Goal: Book appointment/travel/reservation

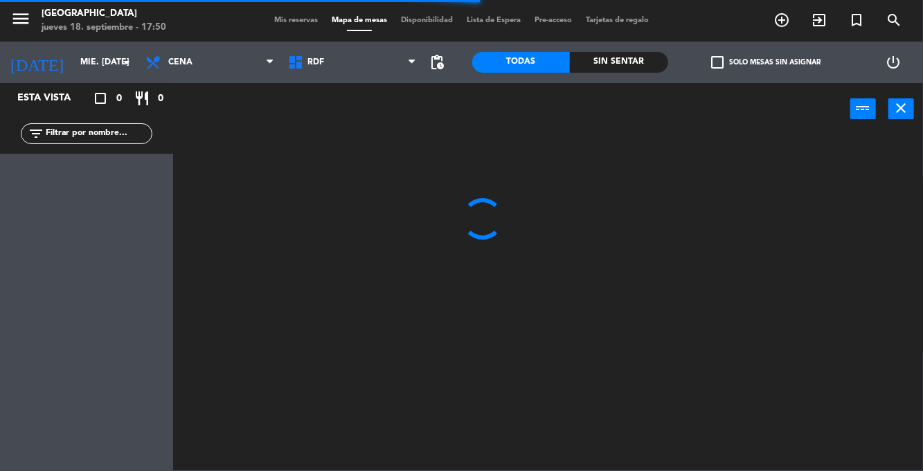
click at [116, 67] on input "mié. [DATE]" at bounding box center [131, 63] width 117 height 24
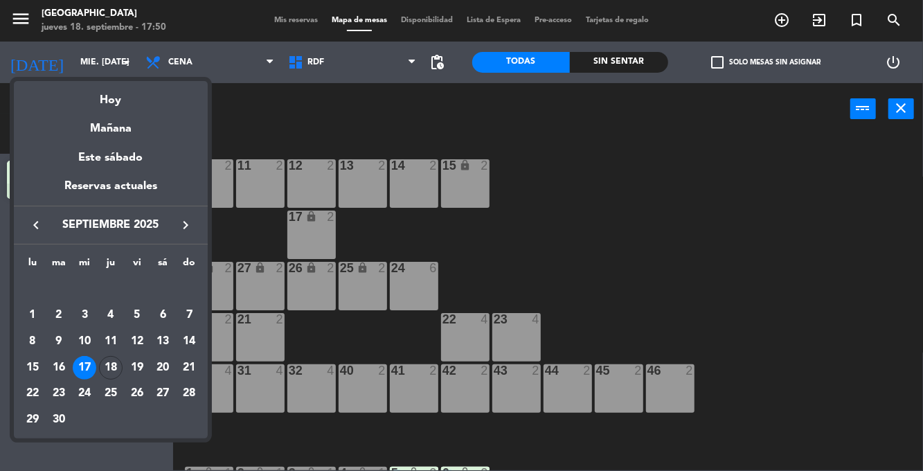
click at [30, 393] on div "22" at bounding box center [33, 394] width 24 height 24
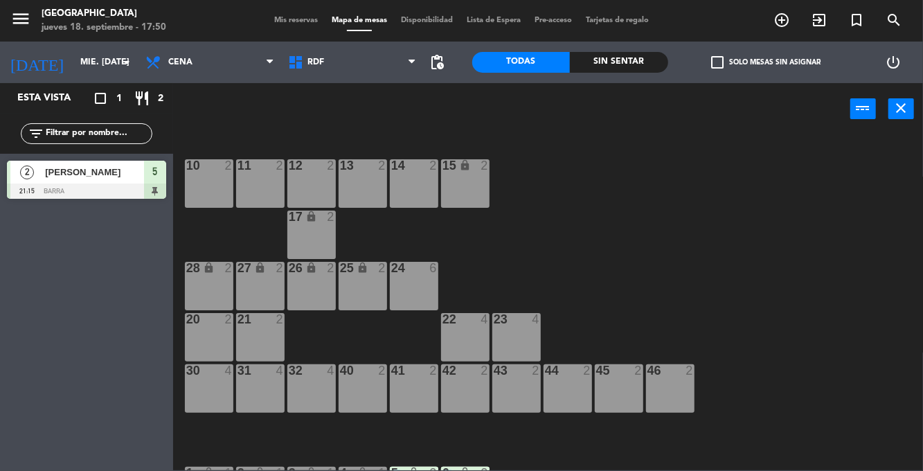
type input "lun. [DATE]"
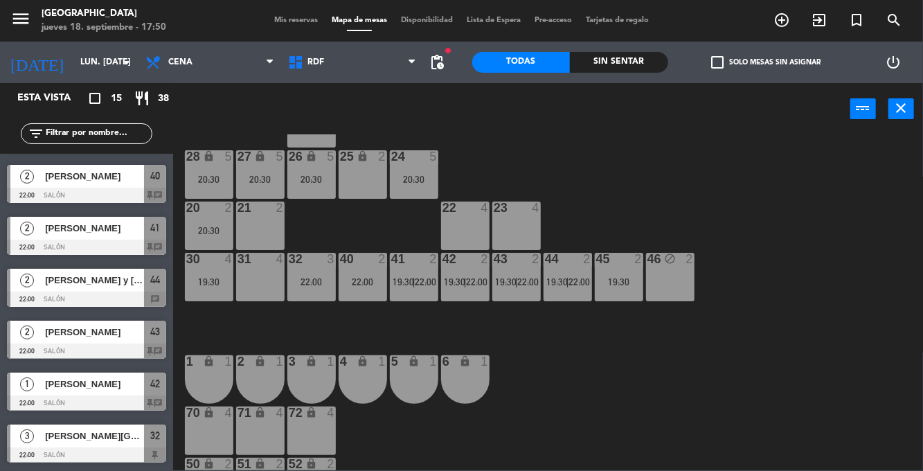
scroll to position [147, 0]
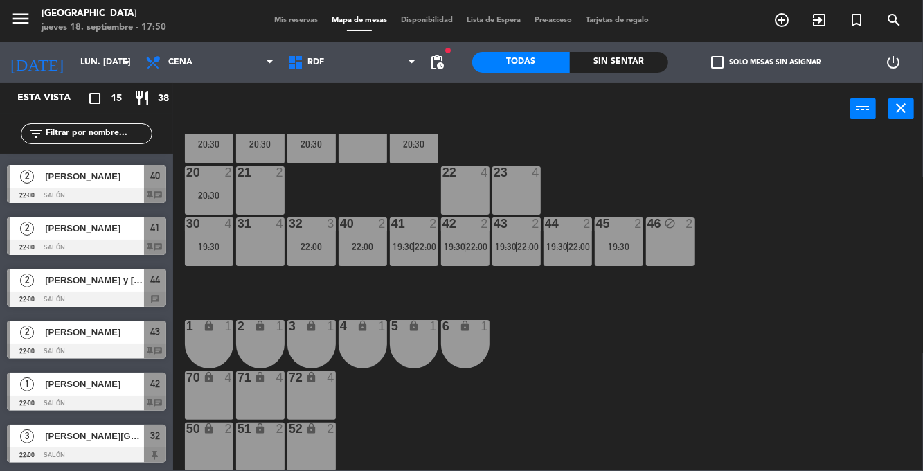
click at [819, 203] on div "10 block 2 11 block 2 12 block 2 13 block 2 14 block 2 15 lock 2 17 lock 2 24 5…" at bounding box center [552, 302] width 741 height 336
click at [322, 247] on div "22:00" at bounding box center [311, 247] width 48 height 10
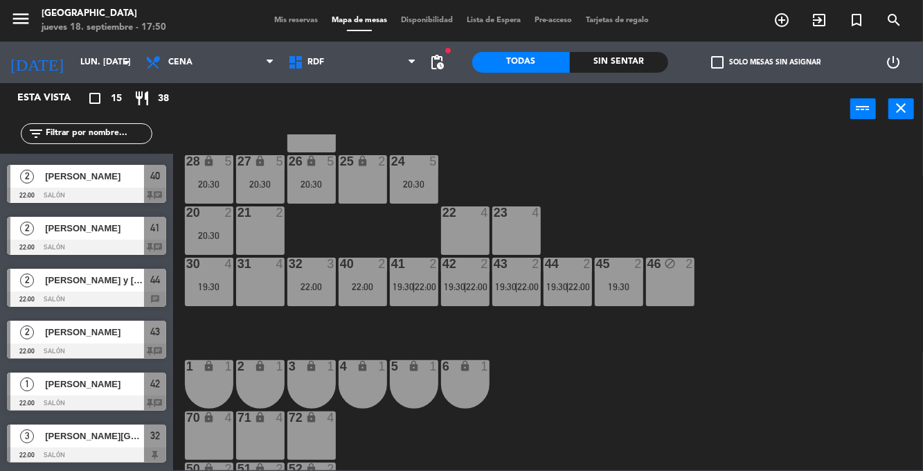
scroll to position [112, 0]
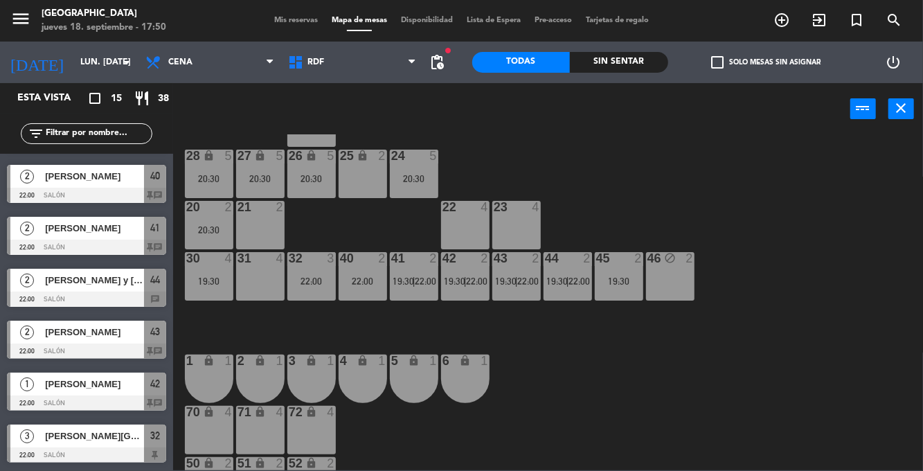
click at [419, 278] on span "22:00" at bounding box center [426, 281] width 21 height 11
click at [820, 209] on div "10 block 2 11 block 2 12 block 2 13 block 2 14 block 2 15 lock 2 17 lock 2 24 5…" at bounding box center [552, 302] width 741 height 336
click at [477, 281] on span "22:00" at bounding box center [477, 281] width 21 height 11
click at [808, 237] on div "10 block 2 11 block 2 12 block 2 13 block 2 14 block 2 15 lock 2 17 lock 2 24 5…" at bounding box center [552, 302] width 741 height 336
click at [527, 276] on span "22:00" at bounding box center [528, 281] width 21 height 11
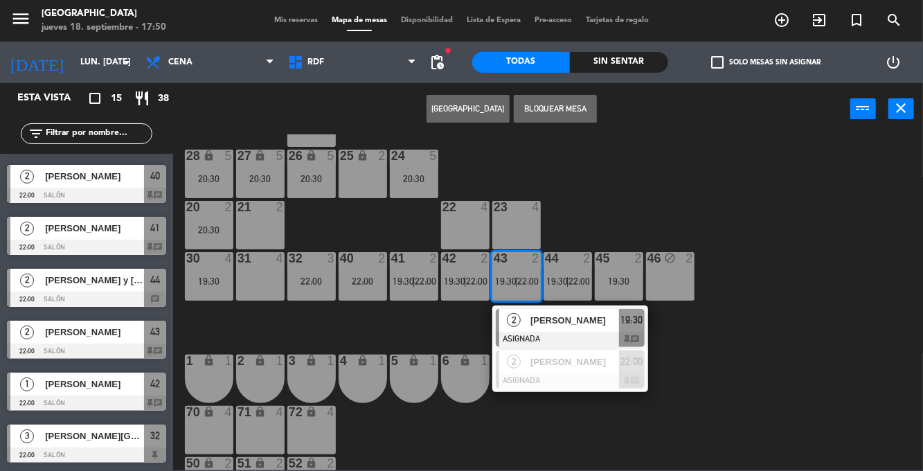
click at [808, 223] on div "10 block 2 11 block 2 12 block 2 13 block 2 14 block 2 15 lock 2 17 lock 2 24 5…" at bounding box center [552, 302] width 741 height 336
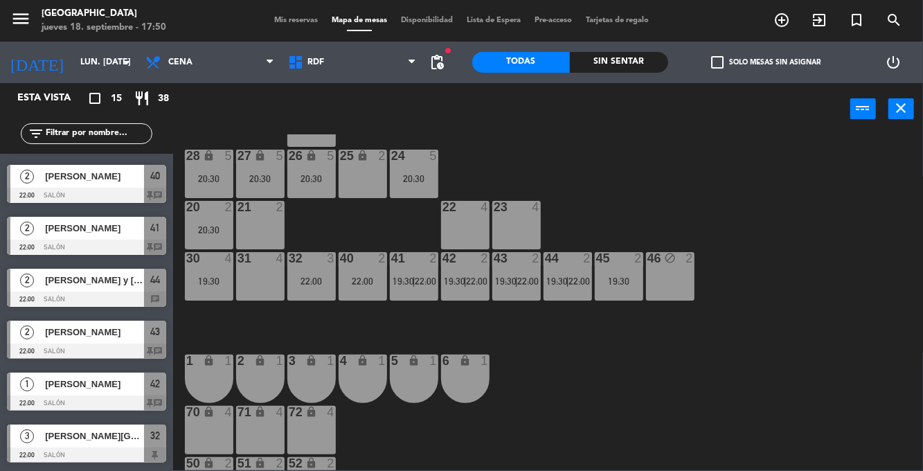
click at [567, 277] on span "|" at bounding box center [568, 281] width 3 height 11
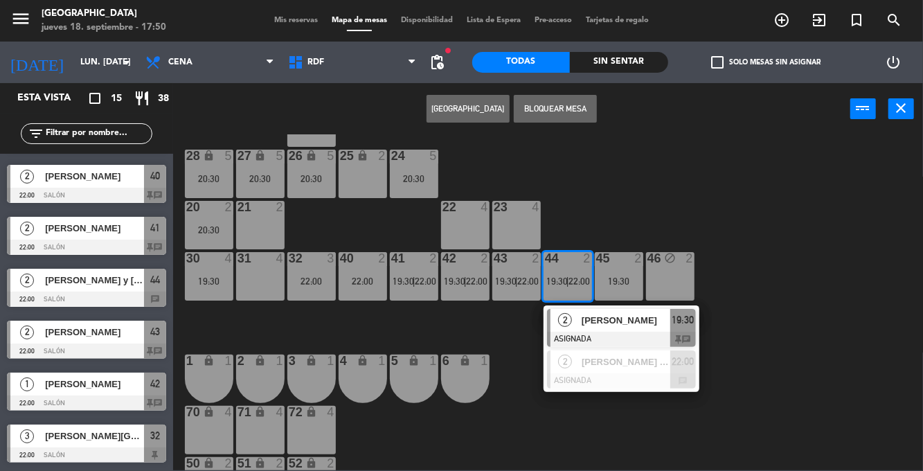
click at [811, 254] on div "10 block 2 11 block 2 12 block 2 13 block 2 14 block 2 15 lock 2 17 lock 2 24 5…" at bounding box center [552, 302] width 741 height 336
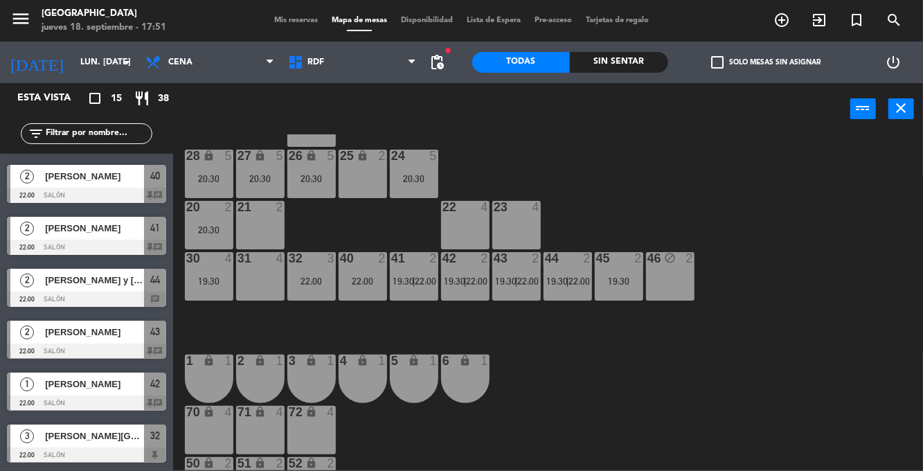
click at [360, 294] on div "40 2 22:00" at bounding box center [363, 276] width 48 height 48
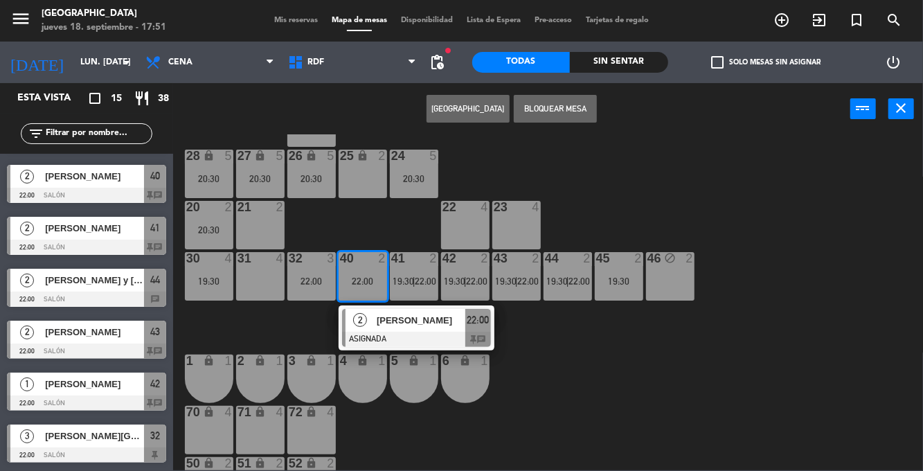
click at [756, 183] on div "10 block 2 11 block 2 12 block 2 13 block 2 14 block 2 15 lock 2 17 lock 2 24 5…" at bounding box center [552, 302] width 741 height 336
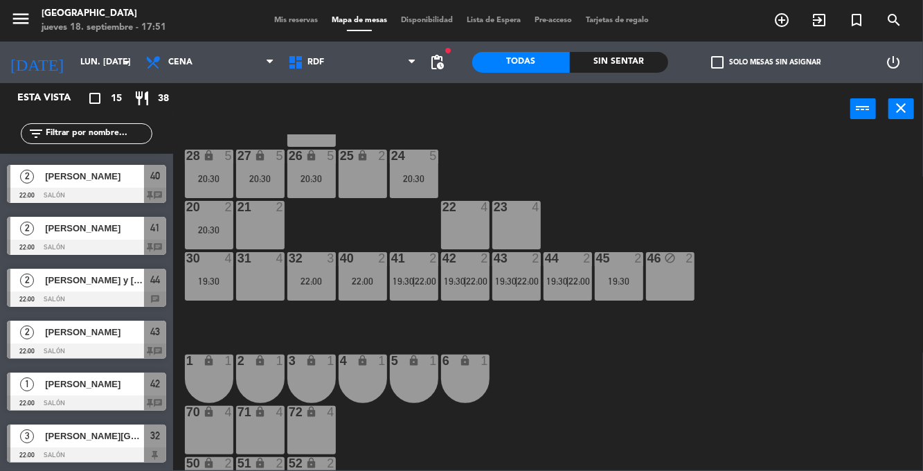
click at [789, 221] on div "10 block 2 11 block 2 12 block 2 13 block 2 14 block 2 15 lock 2 17 lock 2 24 5…" at bounding box center [552, 302] width 741 height 336
click at [197, 277] on div "19:30" at bounding box center [209, 281] width 48 height 10
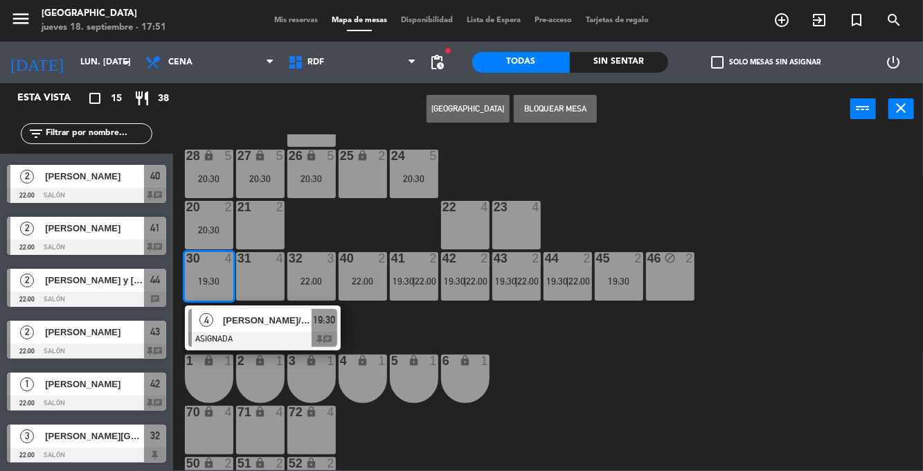
click at [849, 280] on div "10 block 2 11 block 2 12 block 2 13 block 2 14 block 2 15 lock 2 17 lock 2 24 5…" at bounding box center [552, 302] width 741 height 336
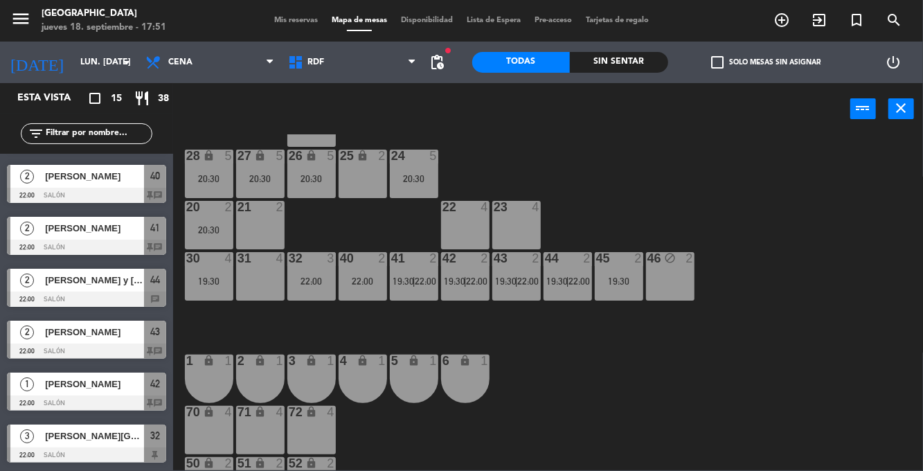
click at [328, 284] on div "22:00" at bounding box center [311, 281] width 48 height 10
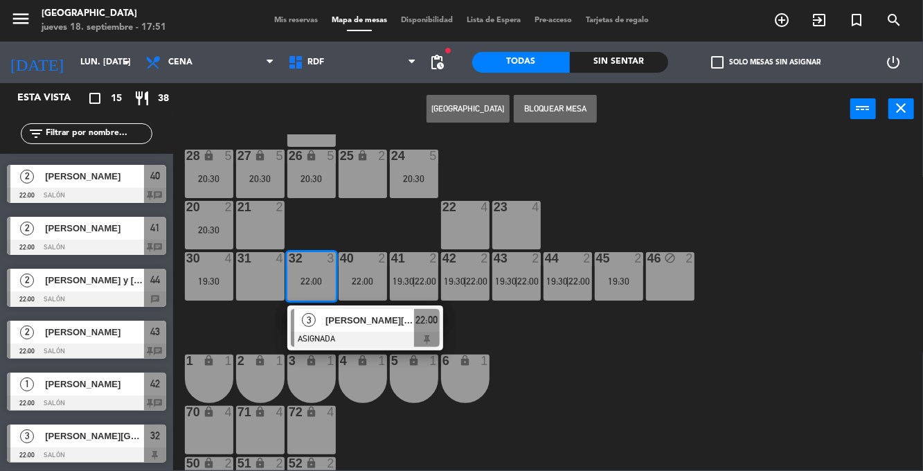
click at [852, 247] on div "10 block 2 11 block 2 12 block 2 13 block 2 14 block 2 15 lock 2 17 lock 2 24 5…" at bounding box center [552, 302] width 741 height 336
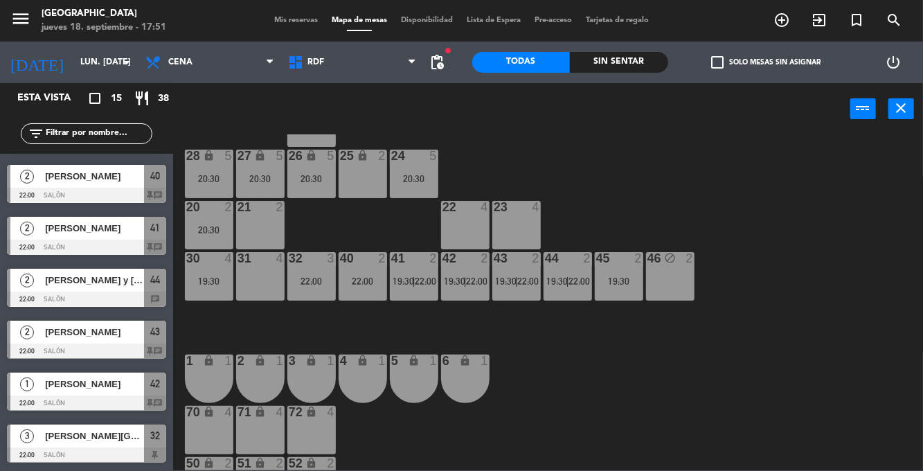
click at [290, 22] on span "Mis reservas" at bounding box center [295, 21] width 57 height 8
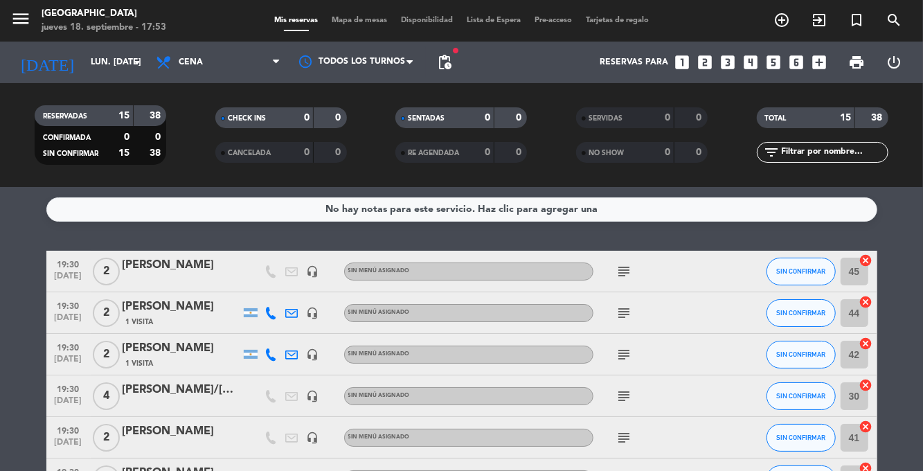
click at [367, 21] on span "Mapa de mesas" at bounding box center [359, 21] width 69 height 8
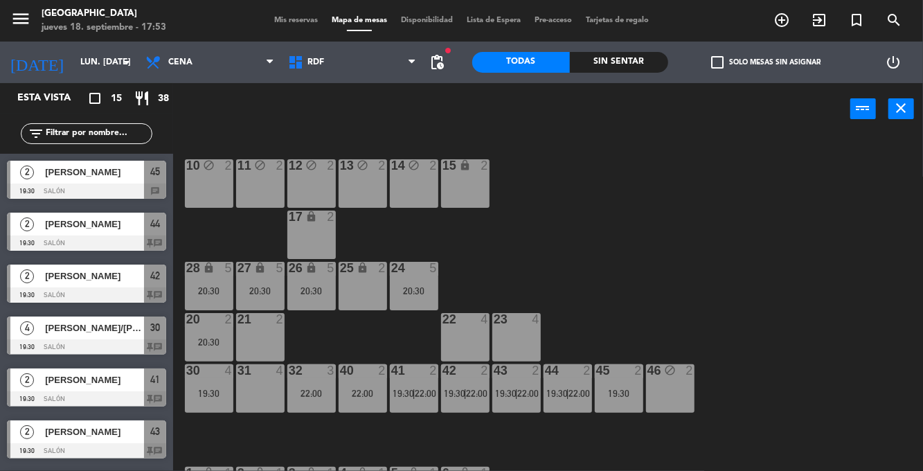
click at [121, 62] on icon "arrow_drop_down" at bounding box center [126, 62] width 17 height 17
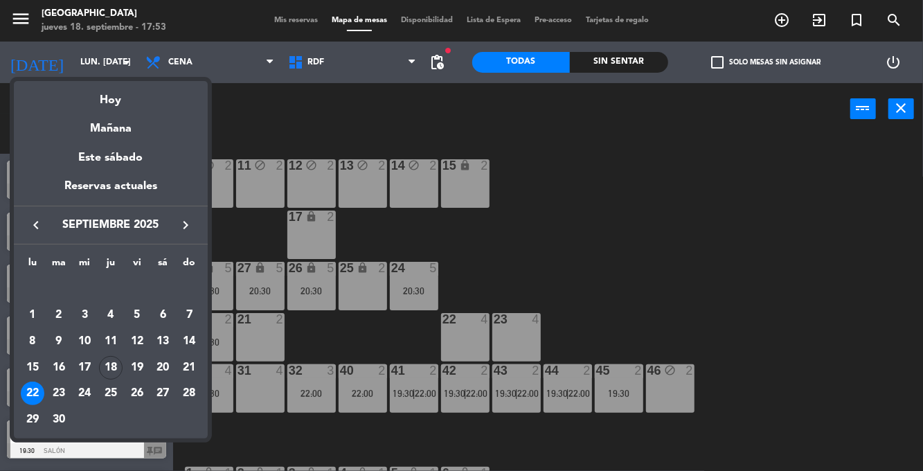
click at [71, 393] on td "23" at bounding box center [59, 393] width 26 height 26
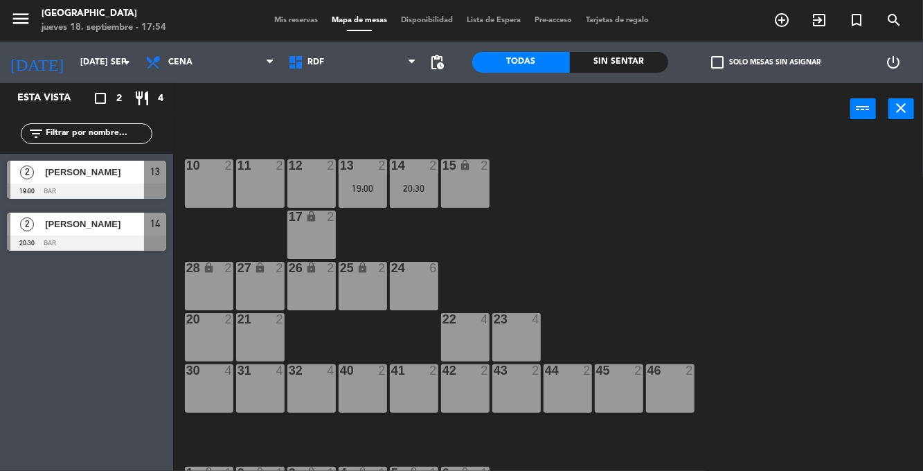
click at [120, 68] on icon "arrow_drop_down" at bounding box center [126, 62] width 17 height 17
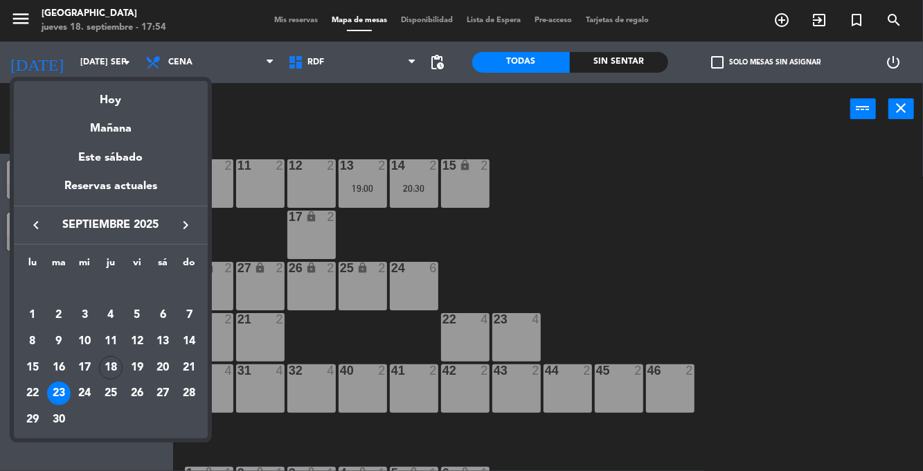
click at [118, 371] on div "18" at bounding box center [111, 368] width 24 height 24
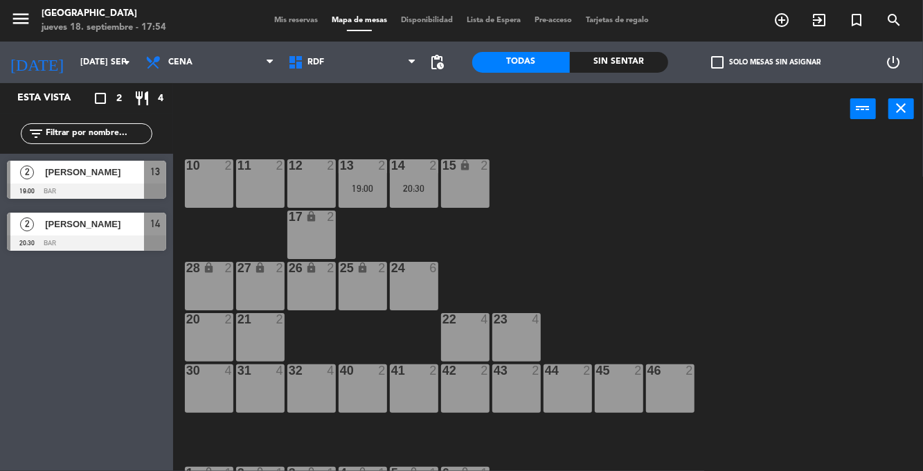
type input "[DEMOGRAPHIC_DATA] [DATE]"
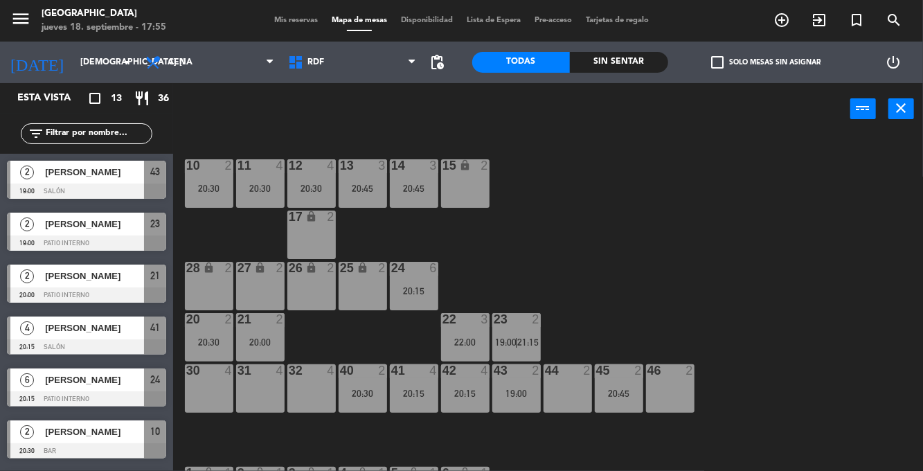
click at [806, 338] on div "10 2 20:30 11 4 20:30 12 4 20:30 13 3 20:45 14 3 20:45 15 lock 2 17 lock 2 24 6…" at bounding box center [552, 335] width 741 height 402
click at [258, 186] on div "20:30" at bounding box center [260, 189] width 48 height 10
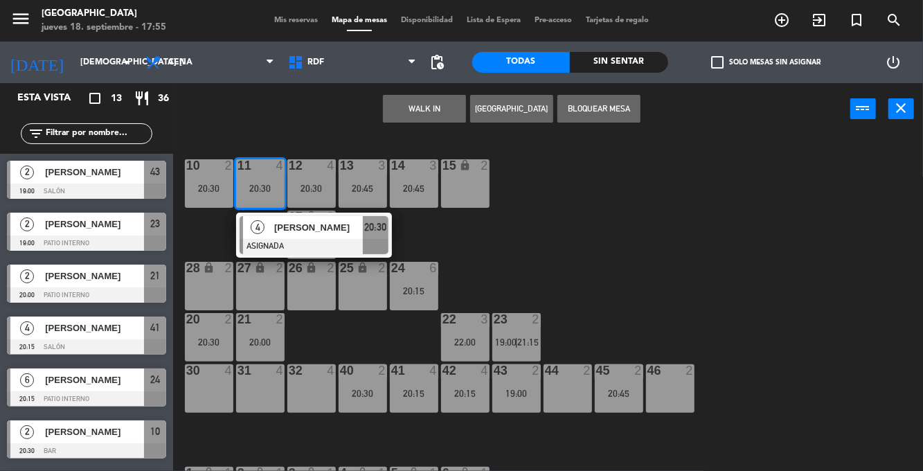
click at [756, 258] on div "10 2 20:30 11 4 20:30 4 [PERSON_NAME] ASIGNADA 20:30 12 4 20:30 13 3 20:45 14 3…" at bounding box center [552, 335] width 741 height 402
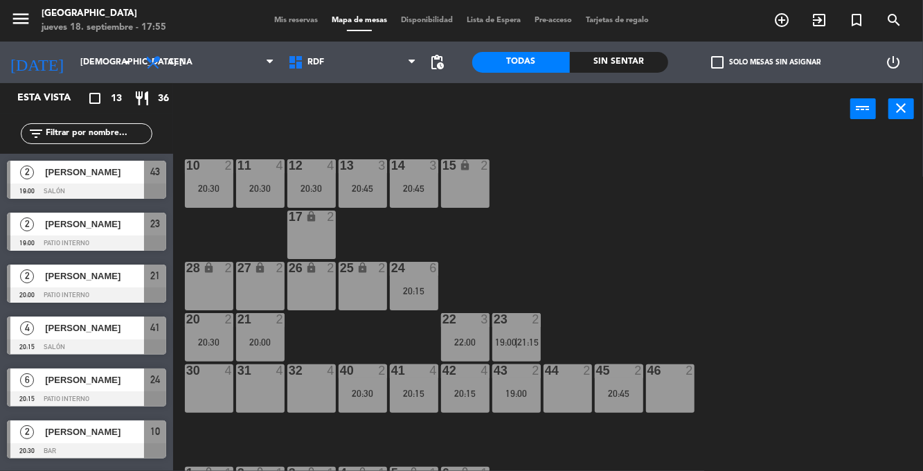
click at [362, 184] on div "20:45" at bounding box center [363, 189] width 48 height 10
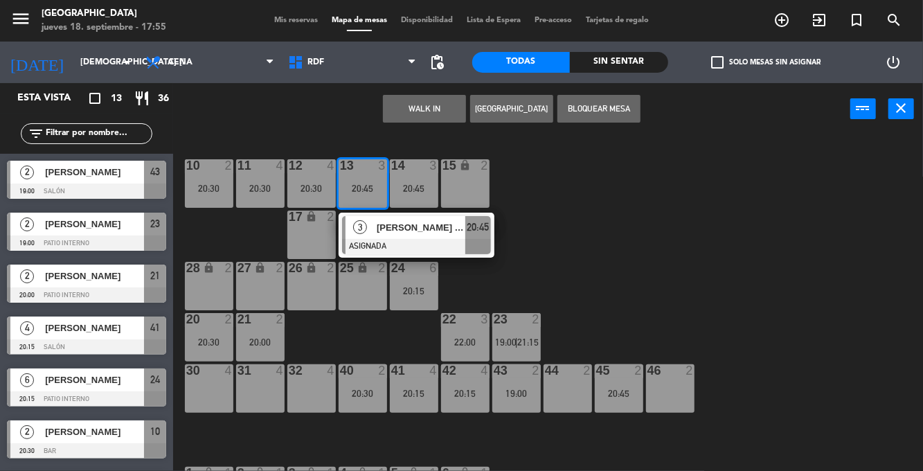
click at [601, 231] on div "10 2 20:30 11 4 20:30 12 4 20:30 13 3 20:45 3 [PERSON_NAME] [PERSON_NAME] ASIGN…" at bounding box center [552, 335] width 741 height 402
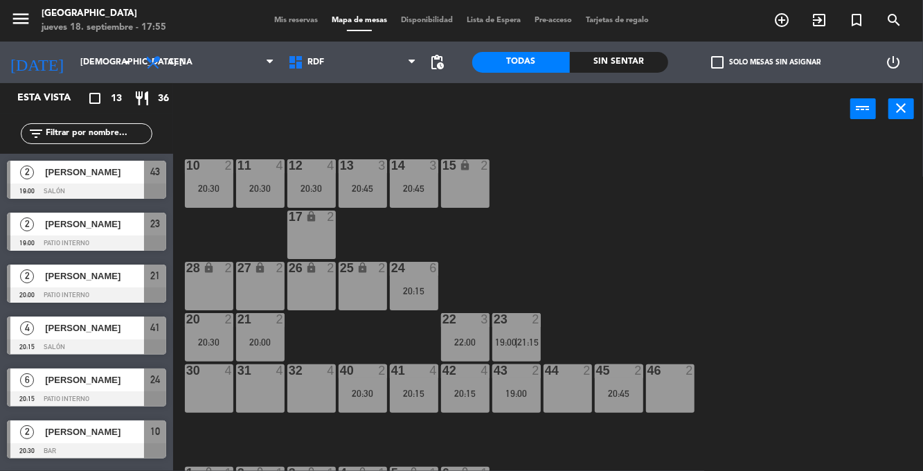
click at [299, 23] on span "Mis reservas" at bounding box center [295, 21] width 57 height 8
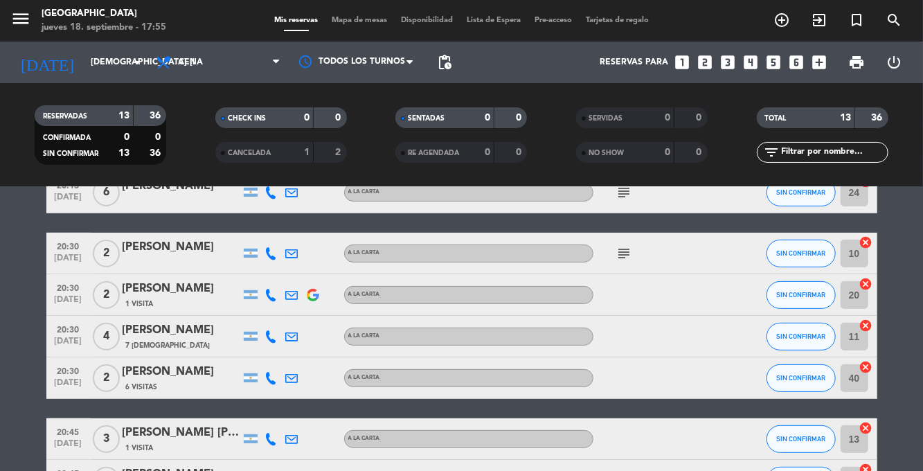
scroll to position [288, 0]
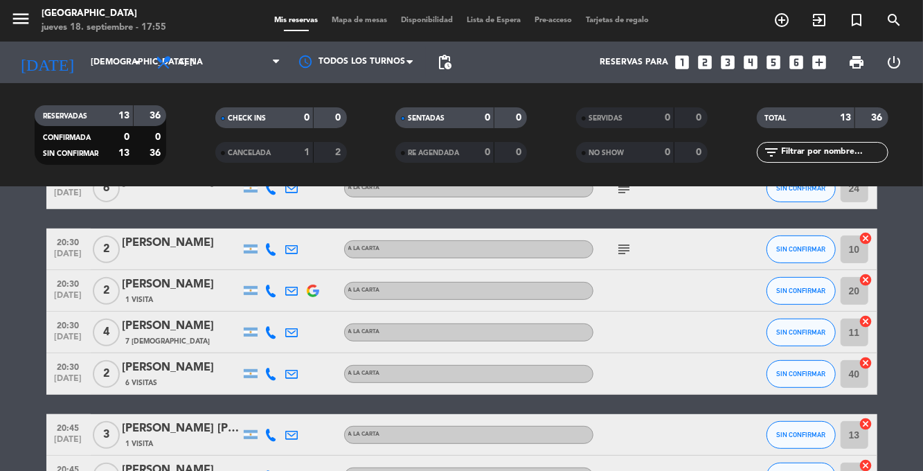
click at [200, 254] on div at bounding box center [182, 258] width 118 height 11
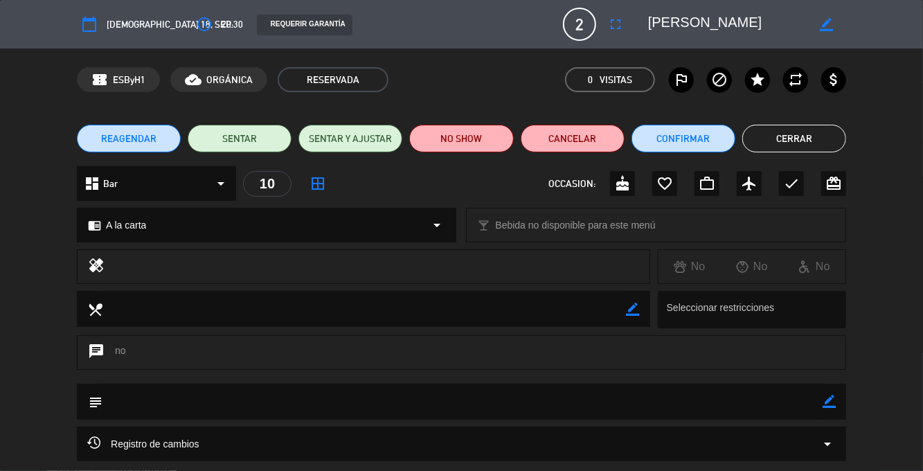
click at [809, 140] on button "Cerrar" at bounding box center [795, 139] width 104 height 28
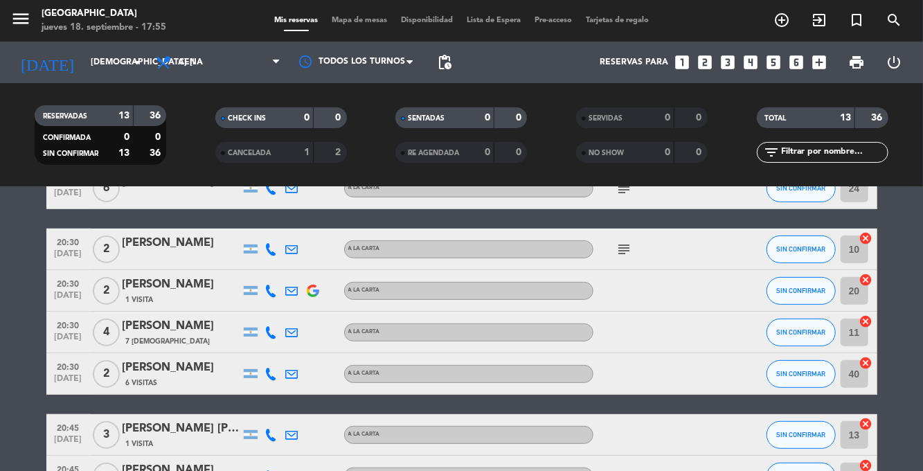
click at [194, 258] on div at bounding box center [182, 258] width 118 height 11
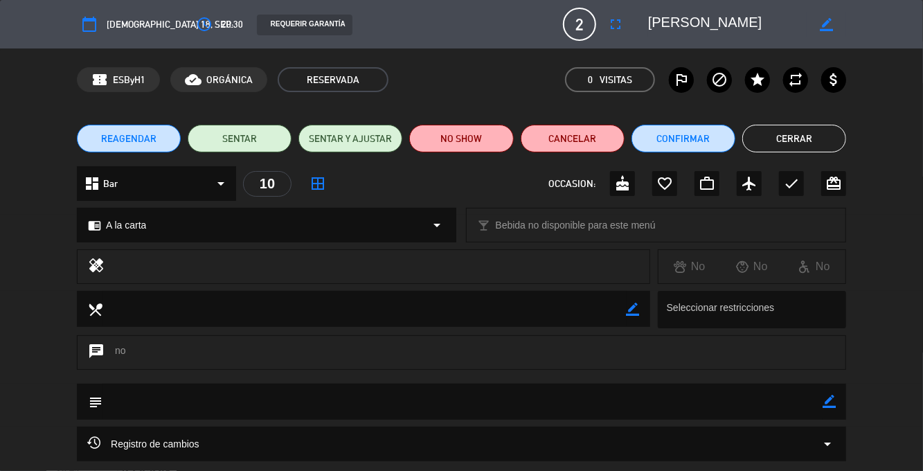
click at [832, 405] on icon "border_color" at bounding box center [829, 401] width 13 height 13
click at [906, 310] on div "local_dining border_color Seleccionar restricciones" at bounding box center [461, 313] width 923 height 44
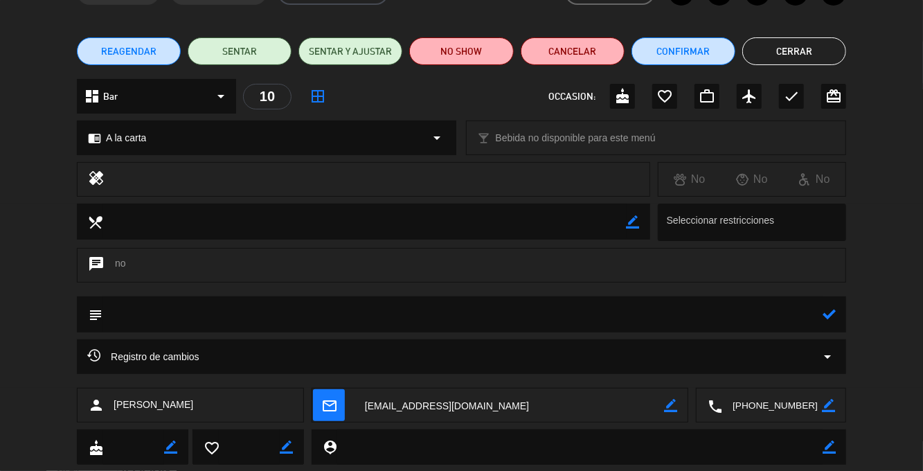
click at [829, 350] on icon "arrow_drop_down" at bounding box center [828, 356] width 17 height 17
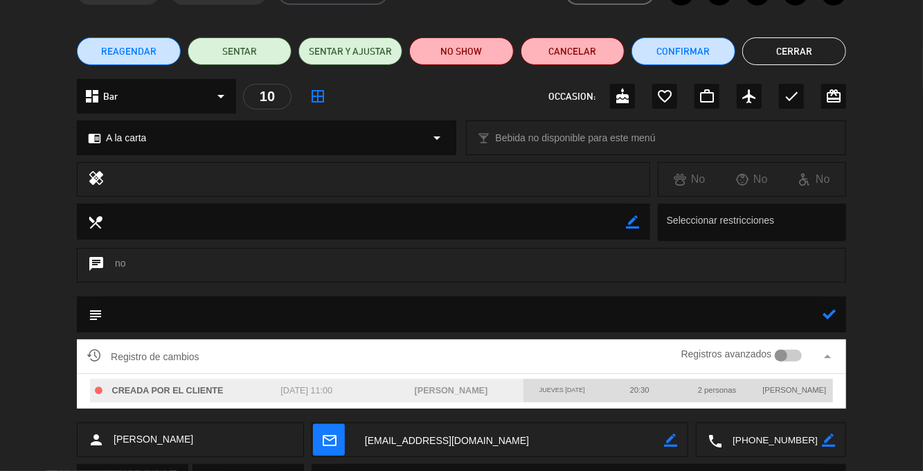
click at [901, 346] on div "Registro de cambios Registros avanzados arrow_drop_up CREADA POR EL CLIENTE [DA…" at bounding box center [461, 380] width 923 height 83
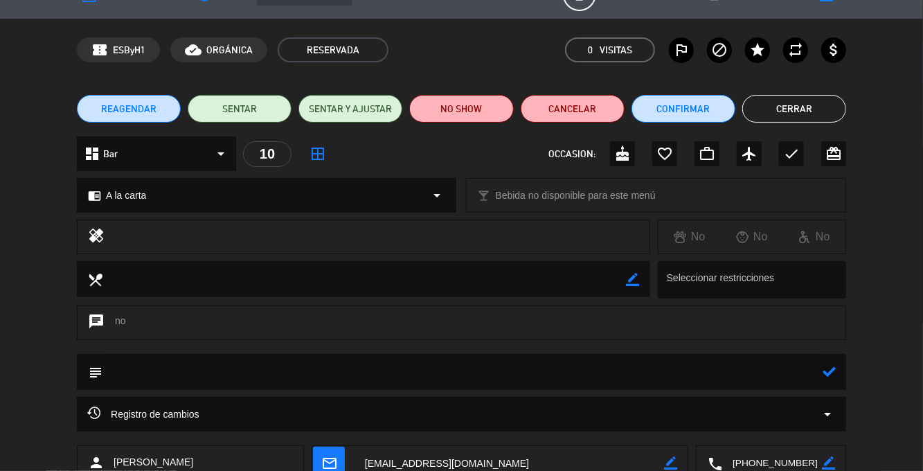
scroll to position [0, 0]
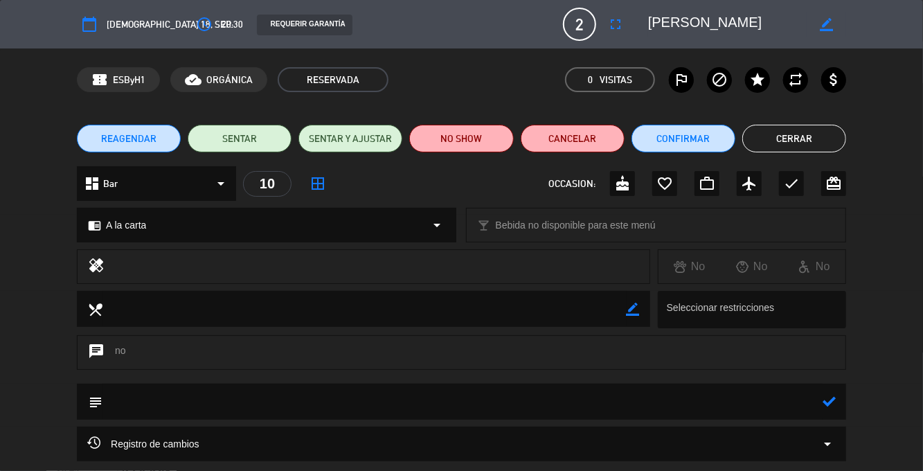
click at [824, 127] on button "Cerrar" at bounding box center [795, 139] width 104 height 28
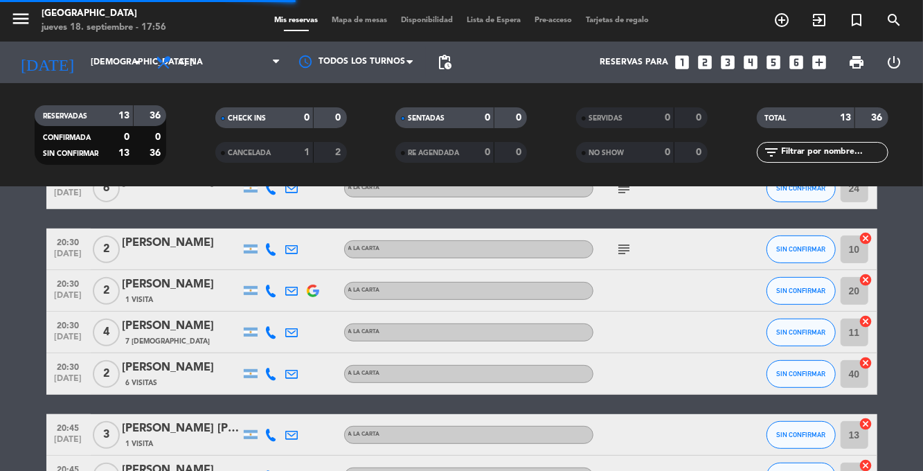
click at [357, 24] on span "Mapa de mesas" at bounding box center [359, 21] width 69 height 8
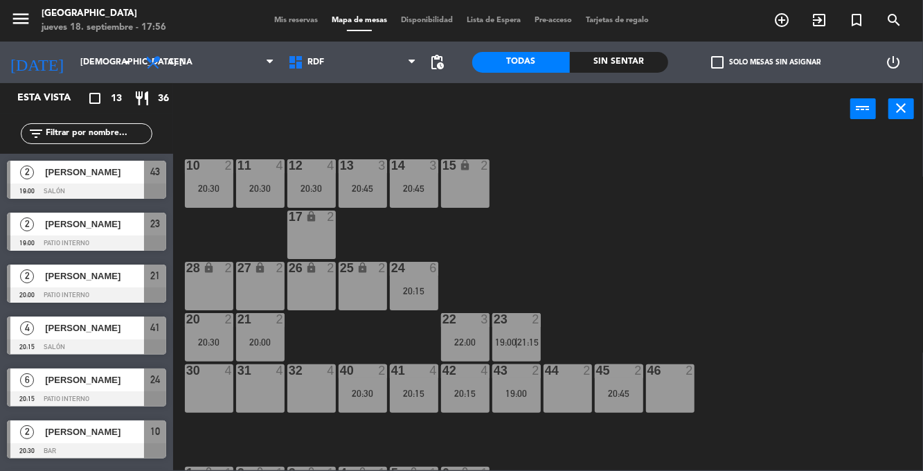
click at [720, 281] on div "10 2 20:30 11 4 20:30 12 4 20:30 13 3 20:45 14 3 20:45 15 lock 2 17 lock 2 24 6…" at bounding box center [552, 302] width 741 height 336
click at [119, 67] on icon "arrow_drop_down" at bounding box center [126, 62] width 17 height 17
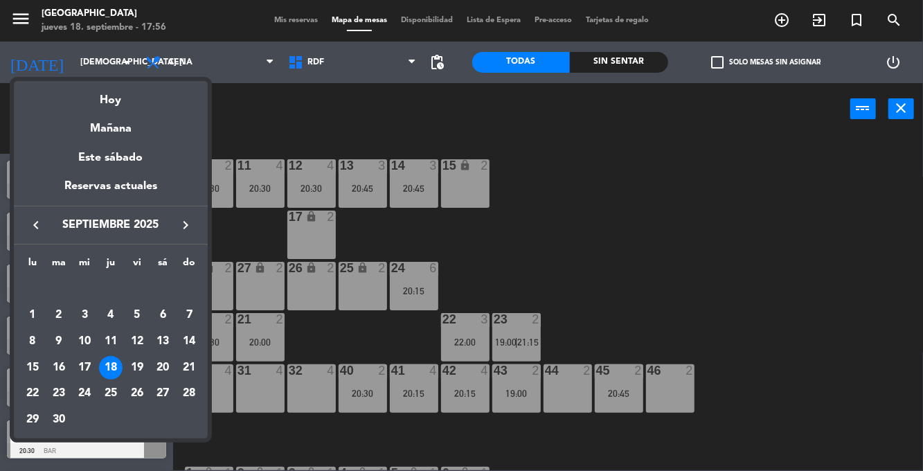
click at [37, 398] on div "22" at bounding box center [33, 394] width 24 height 24
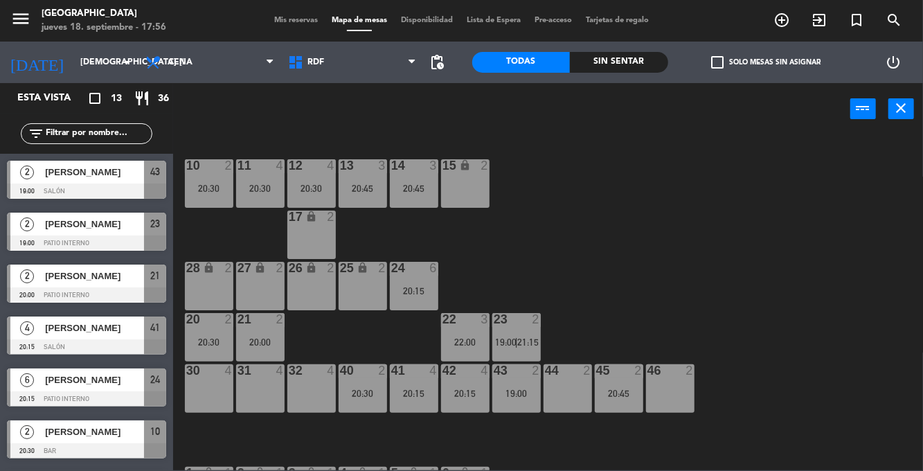
type input "lun. [DATE]"
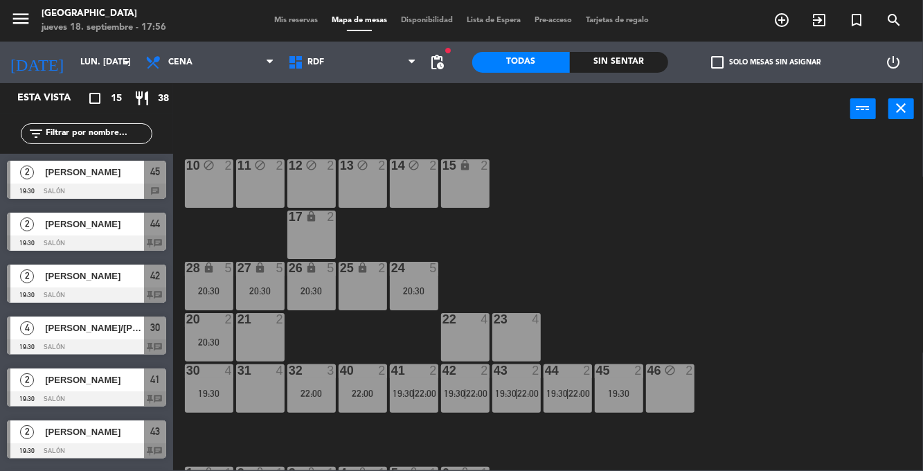
click at [792, 216] on div "10 block 2 11 block 2 12 block 2 13 block 2 14 block 2 15 lock 2 17 lock 2 24 5…" at bounding box center [552, 302] width 741 height 336
click at [213, 390] on div "19:30" at bounding box center [209, 394] width 48 height 10
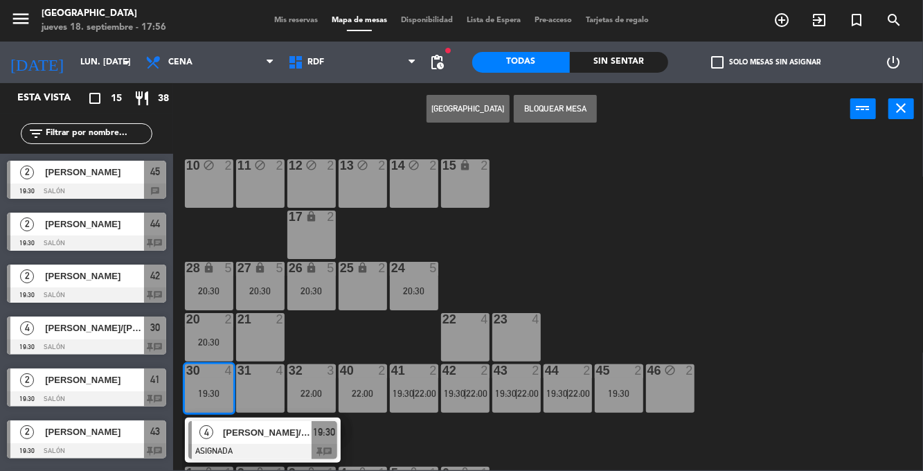
click at [317, 383] on div "32 3 22:00" at bounding box center [311, 388] width 48 height 48
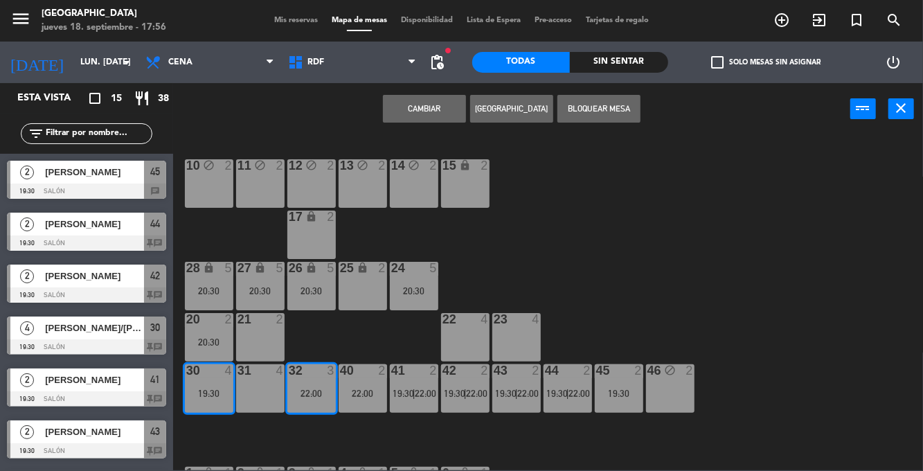
click at [705, 255] on div "10 block 2 11 block 2 12 block 2 13 block 2 14 block 2 15 lock 2 17 lock 2 24 5…" at bounding box center [552, 302] width 741 height 336
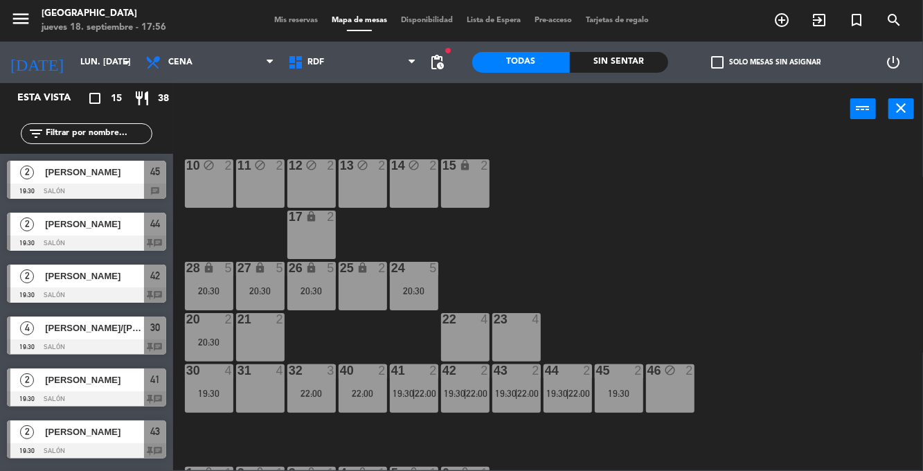
click at [213, 383] on div "30 4 19:30" at bounding box center [209, 388] width 48 height 48
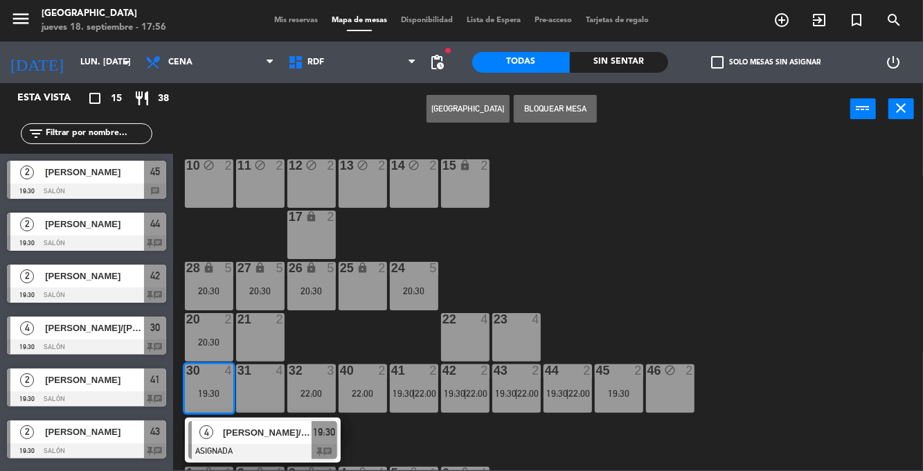
click at [691, 197] on div "10 block 2 11 block 2 12 block 2 13 block 2 14 block 2 15 lock 2 17 lock 2 24 5…" at bounding box center [552, 302] width 741 height 336
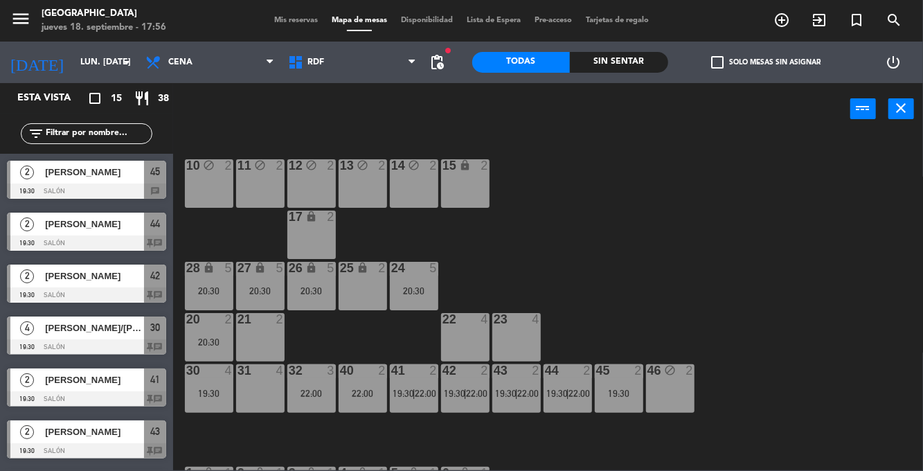
click at [324, 398] on div "32 3 22:00" at bounding box center [311, 388] width 48 height 48
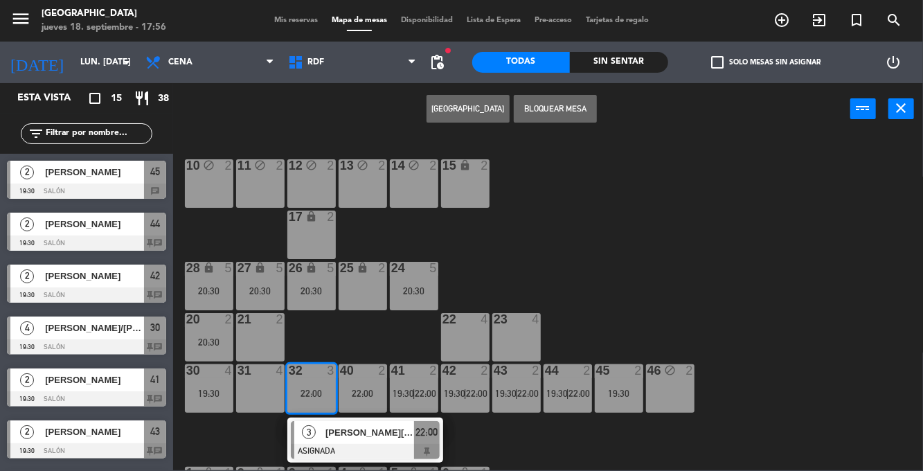
click at [369, 440] on span "[PERSON_NAME][GEOGRAPHIC_DATA]" at bounding box center [370, 432] width 89 height 15
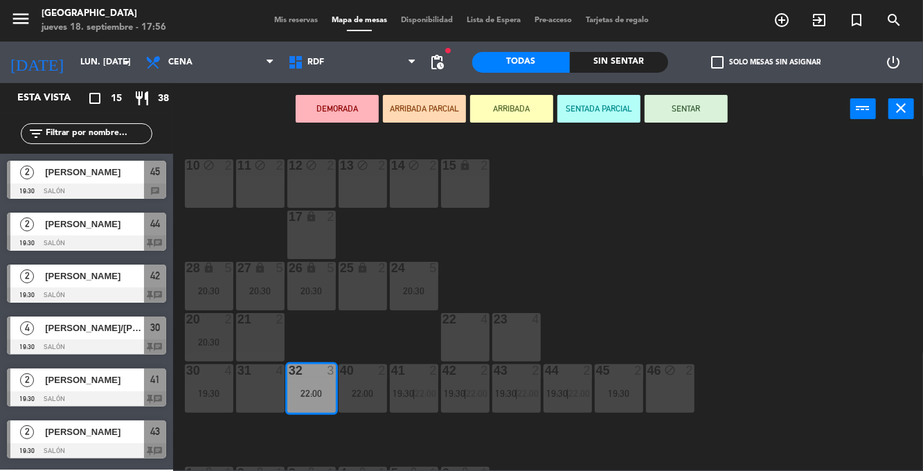
click at [213, 393] on div "19:30" at bounding box center [209, 394] width 48 height 10
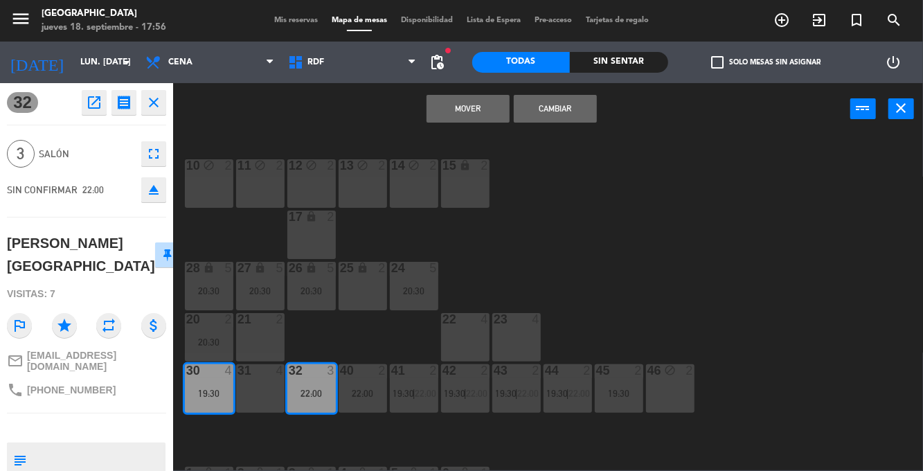
click at [475, 121] on button "Mover" at bounding box center [468, 109] width 83 height 28
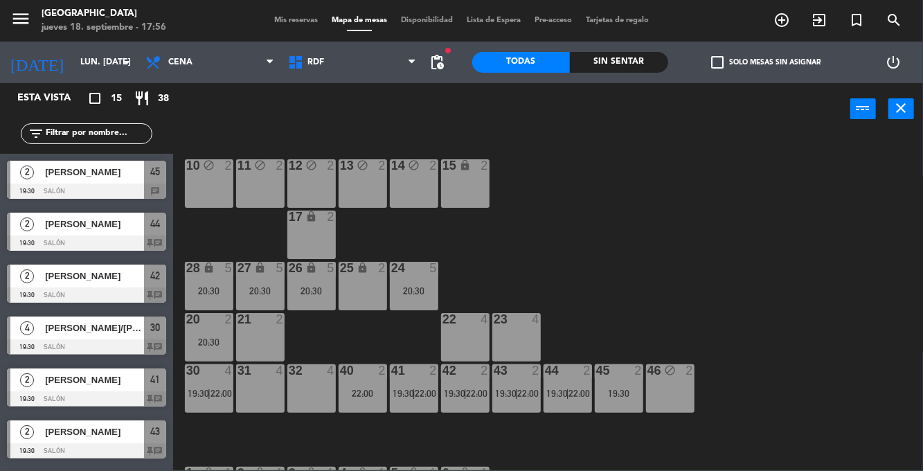
scroll to position [227, 0]
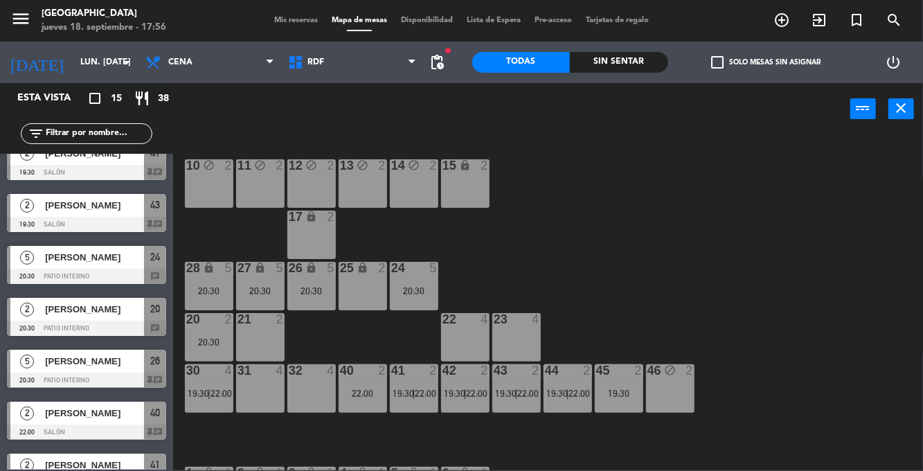
click at [210, 386] on div "30 4 19:30 | 22:00" at bounding box center [209, 388] width 48 height 48
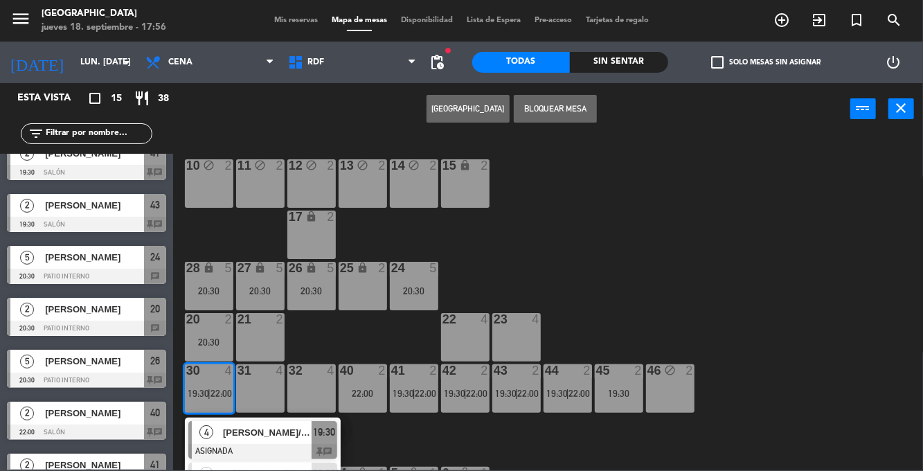
click at [270, 395] on div "31 4" at bounding box center [260, 388] width 48 height 48
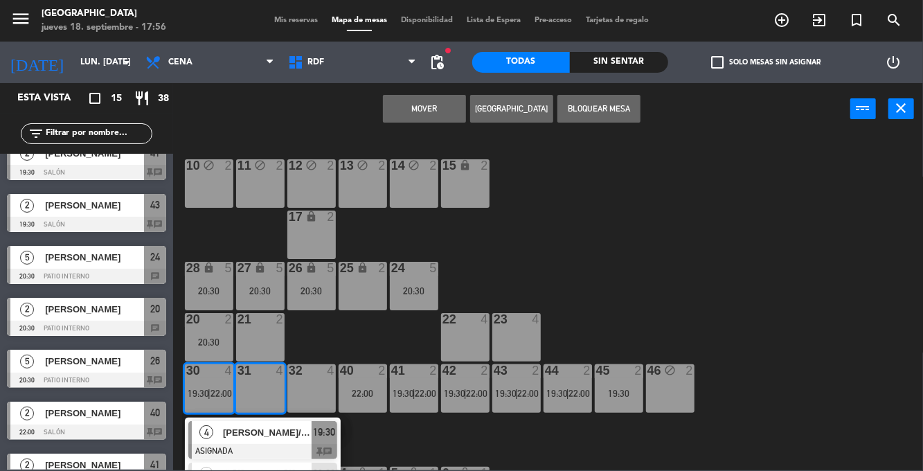
click at [441, 119] on button "Mover" at bounding box center [424, 109] width 83 height 28
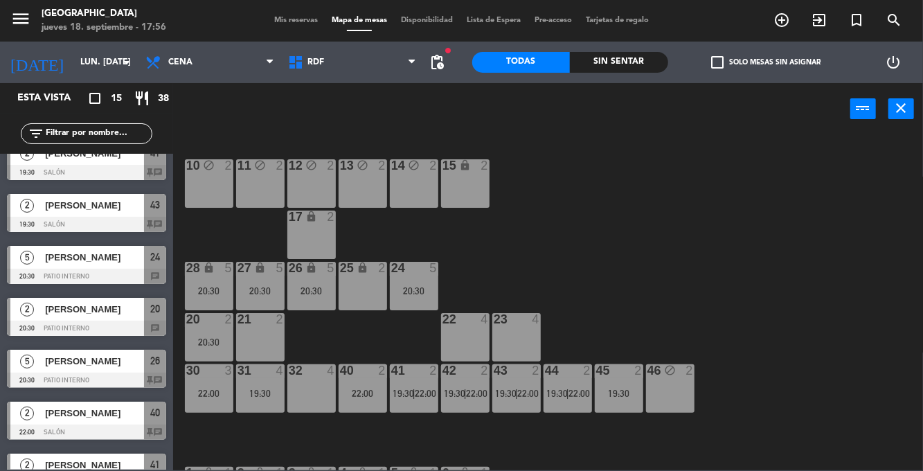
click at [212, 393] on div "22:00" at bounding box center [209, 394] width 48 height 10
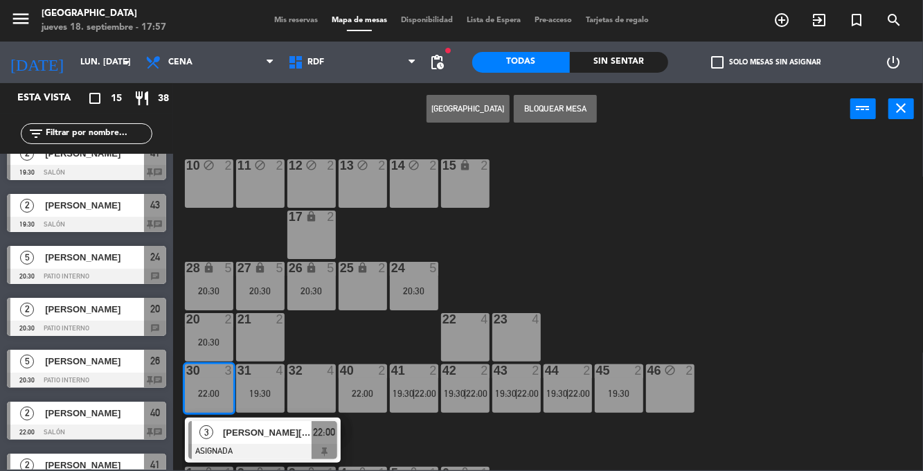
click at [276, 443] on div "[PERSON_NAME][GEOGRAPHIC_DATA]" at bounding box center [267, 432] width 90 height 23
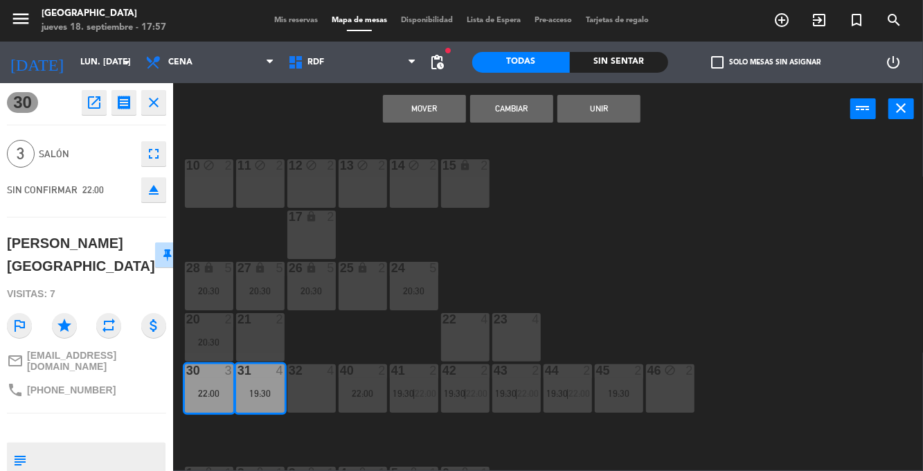
click at [427, 119] on button "Mover" at bounding box center [424, 109] width 83 height 28
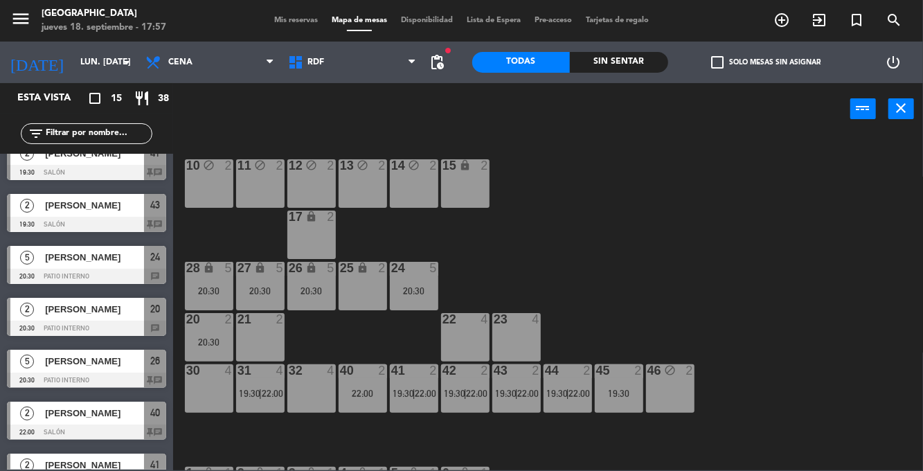
click at [801, 273] on div "10 block 2 11 block 2 12 block 2 13 block 2 14 block 2 15 lock 2 17 lock 2 24 5…" at bounding box center [552, 302] width 741 height 336
click at [351, 400] on div "40 2 22:00" at bounding box center [363, 388] width 48 height 48
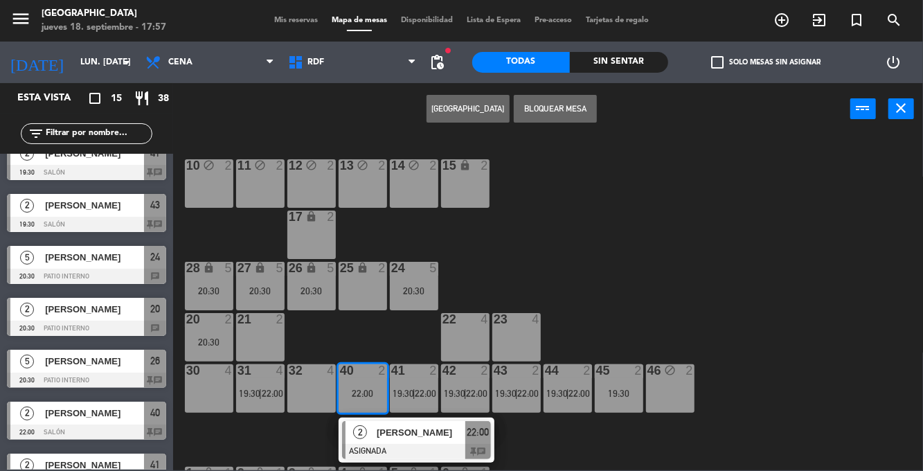
click at [460, 112] on button "[GEOGRAPHIC_DATA]" at bounding box center [468, 109] width 83 height 28
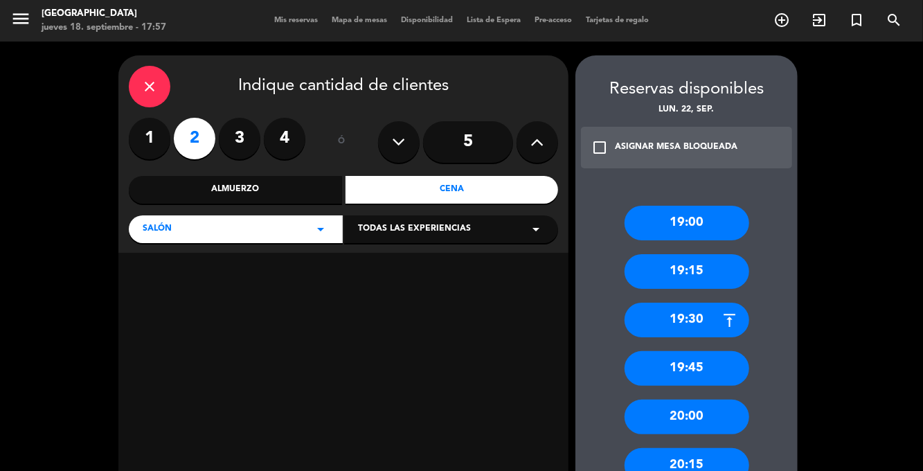
click at [684, 314] on div "19:30" at bounding box center [687, 320] width 125 height 35
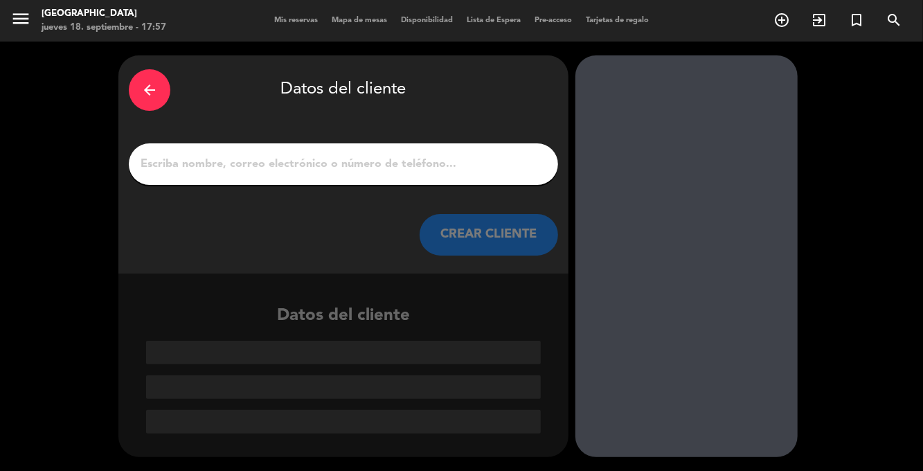
click at [390, 157] on input "1" at bounding box center [343, 163] width 409 height 19
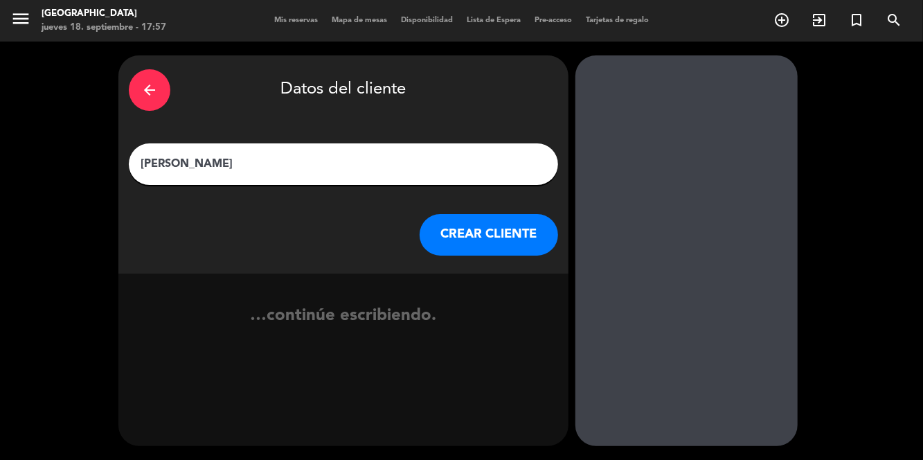
type input "[PERSON_NAME]"
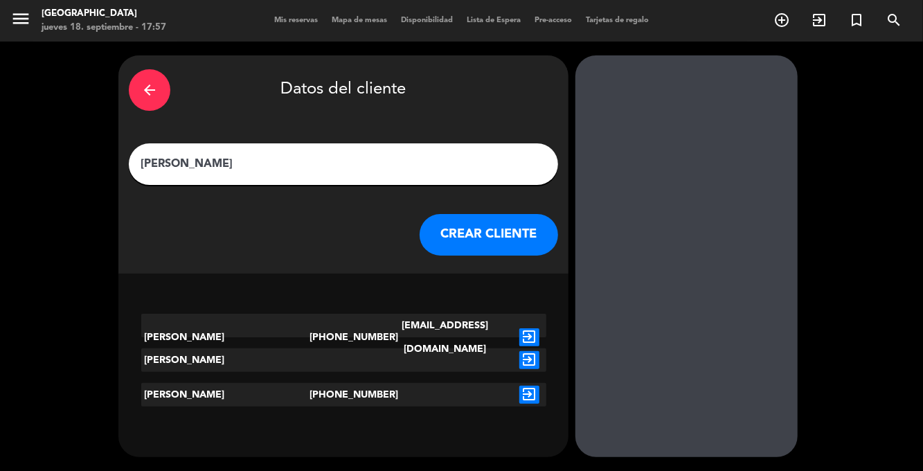
click at [534, 328] on icon "exit_to_app" at bounding box center [530, 337] width 20 height 18
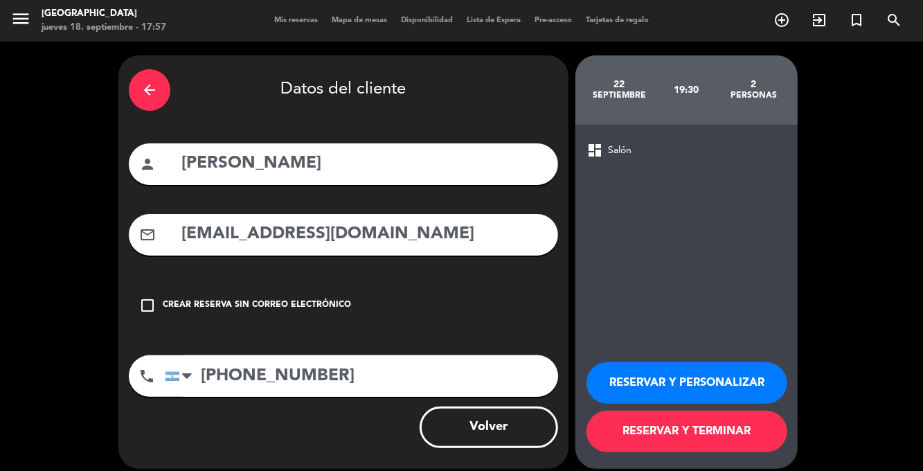
click at [777, 384] on div "dashboard Salón RESERVAR Y PERSONALIZAR RESERVAR Y TERMINAR" at bounding box center [687, 297] width 222 height 344
click at [733, 452] on button "RESERVAR Y TERMINAR" at bounding box center [687, 432] width 201 height 42
